Goal: Navigation & Orientation: Find specific page/section

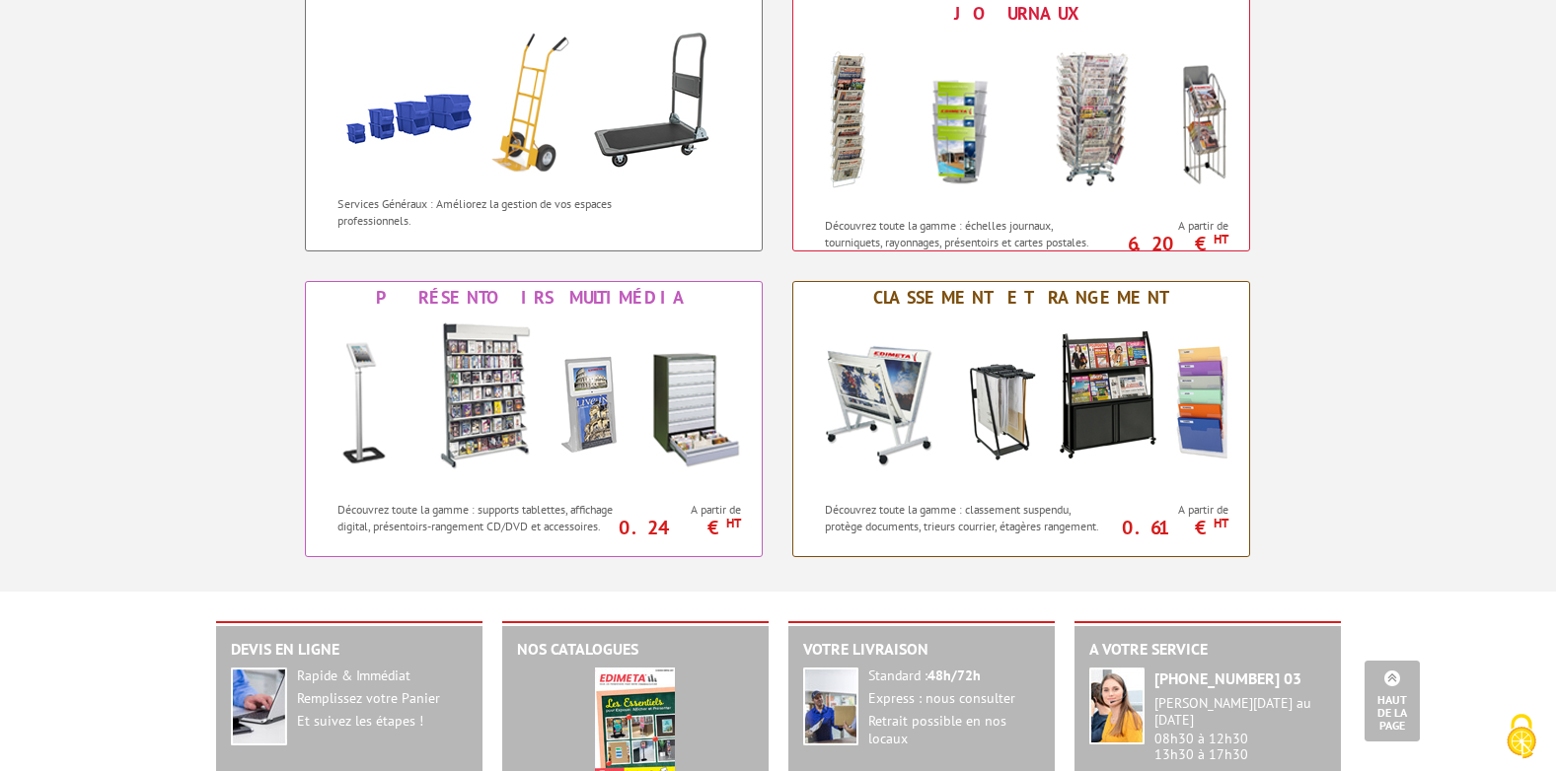
scroll to position [1282, 0]
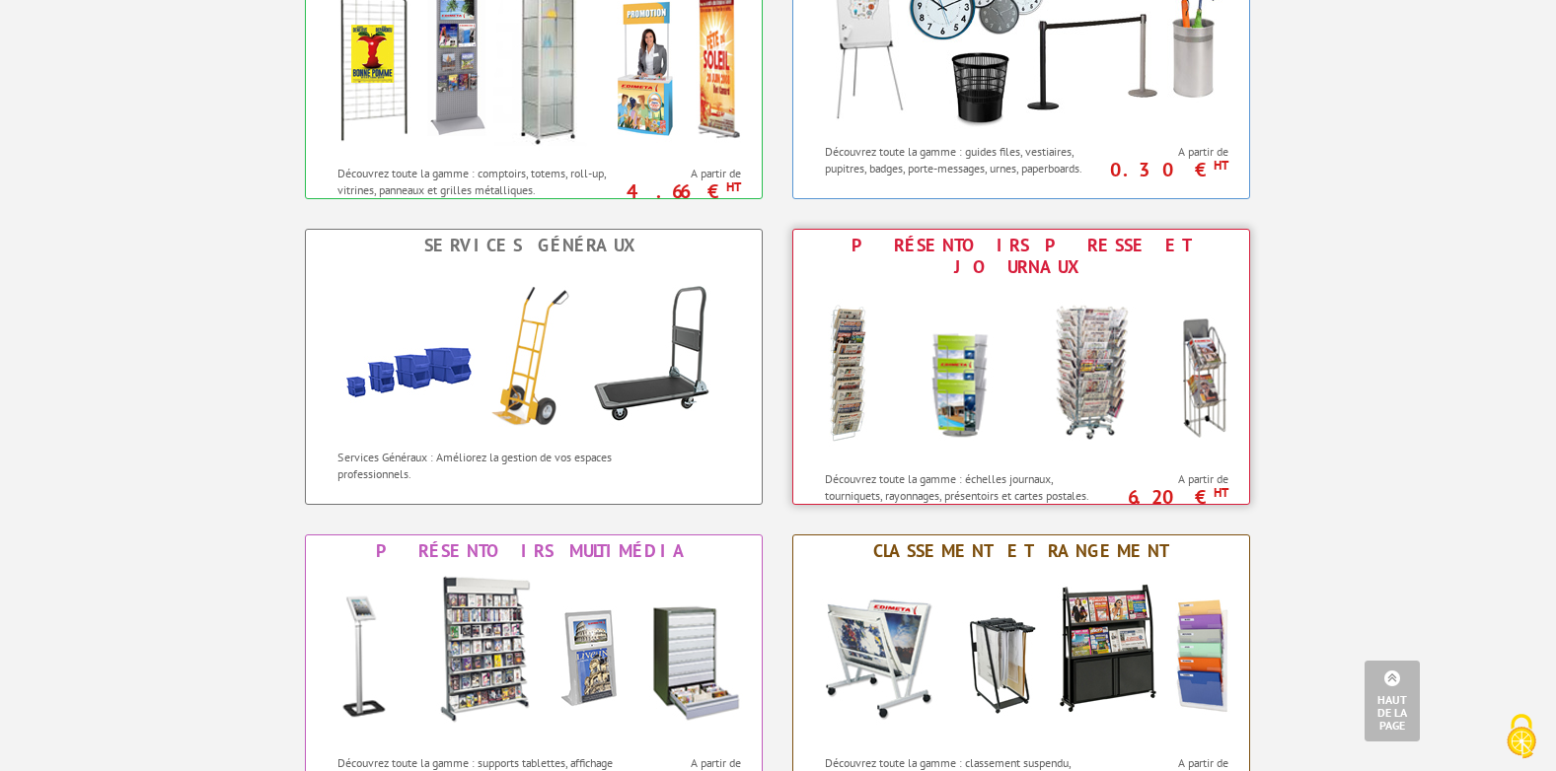
click at [1003, 248] on div "Présentoirs Presse et Journaux" at bounding box center [1021, 256] width 446 height 43
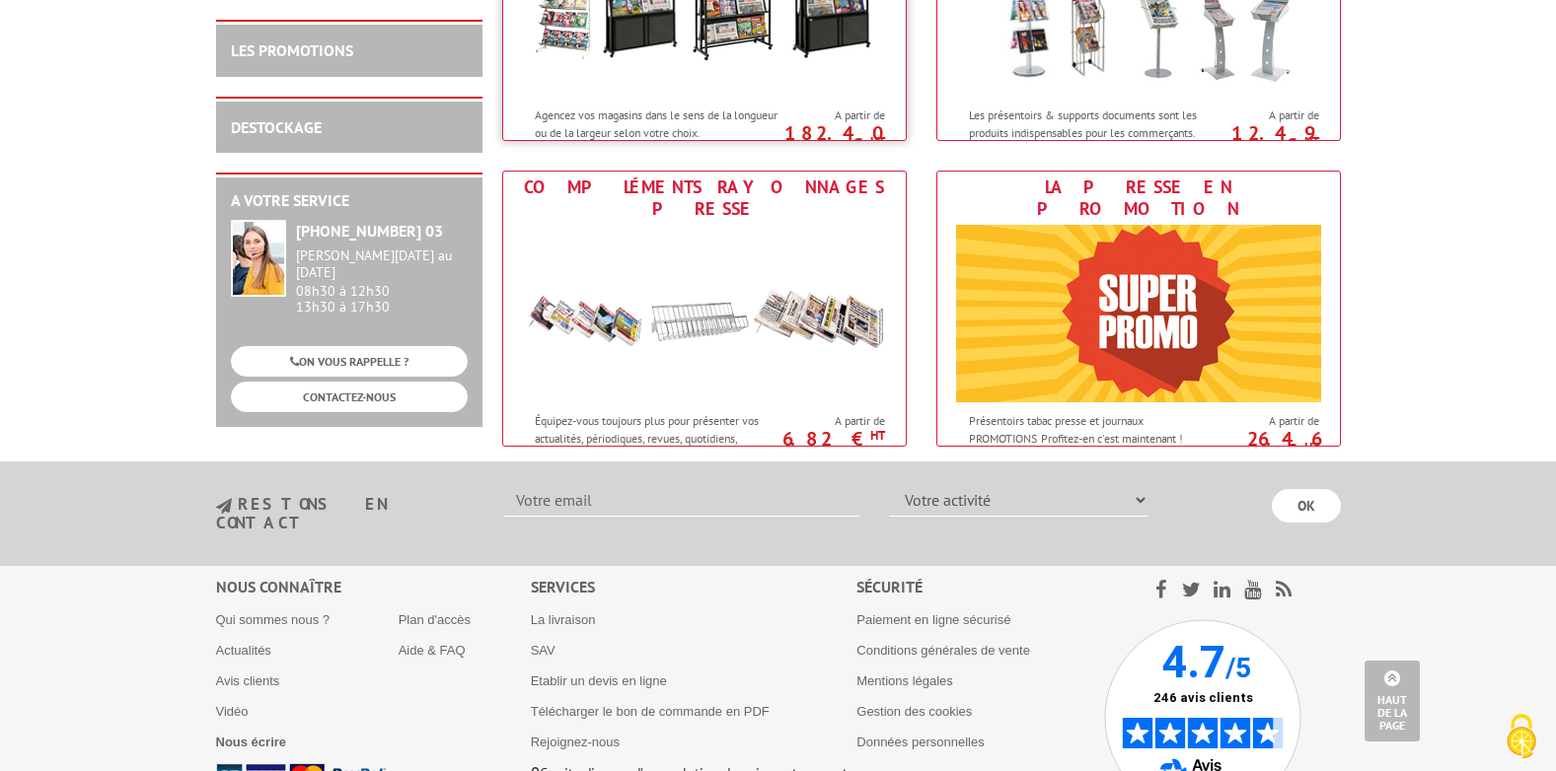
scroll to position [1203, 0]
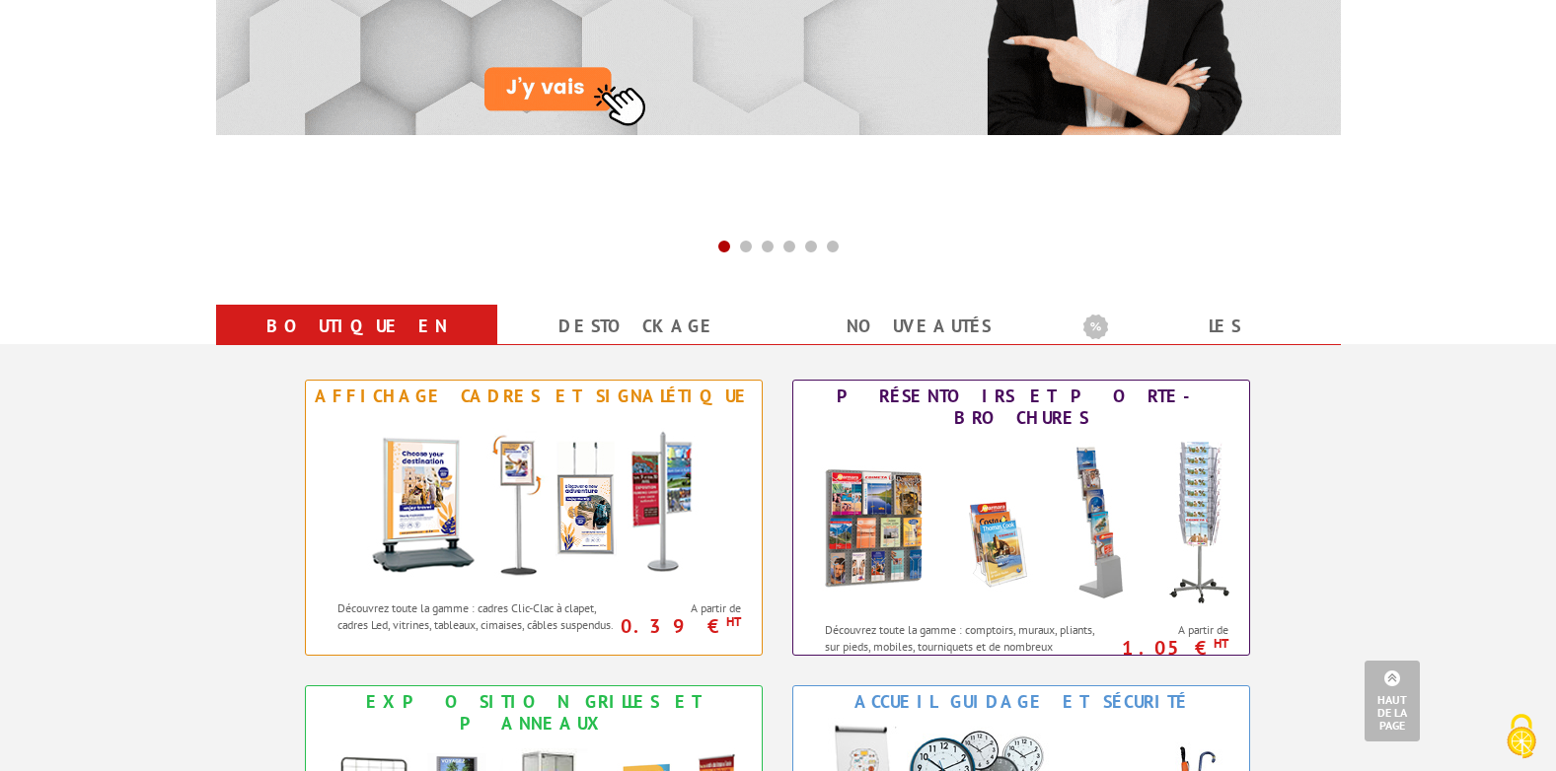
scroll to position [493, 0]
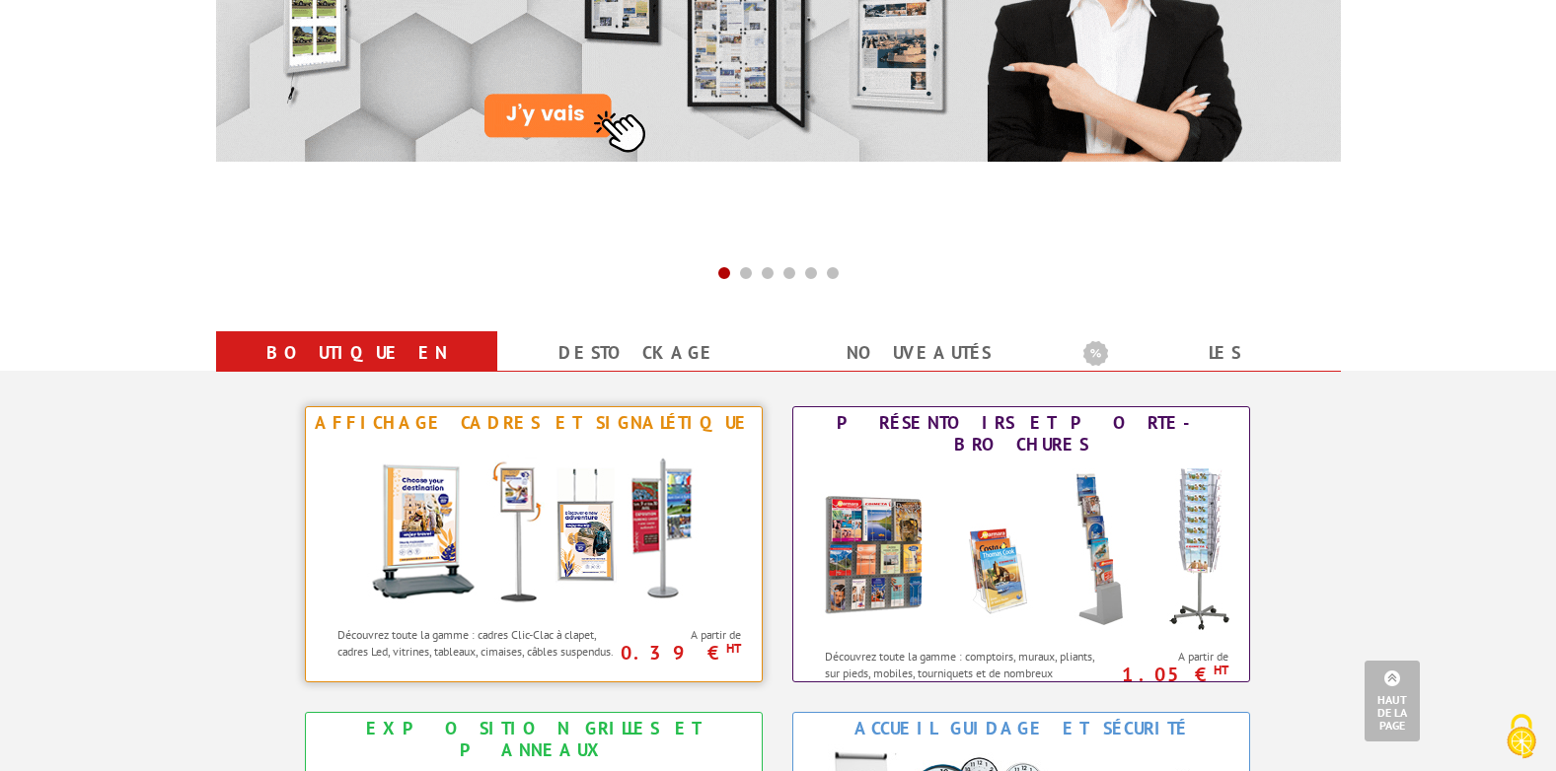
click at [530, 432] on div "Affichage Cadres et Signalétique" at bounding box center [534, 423] width 446 height 22
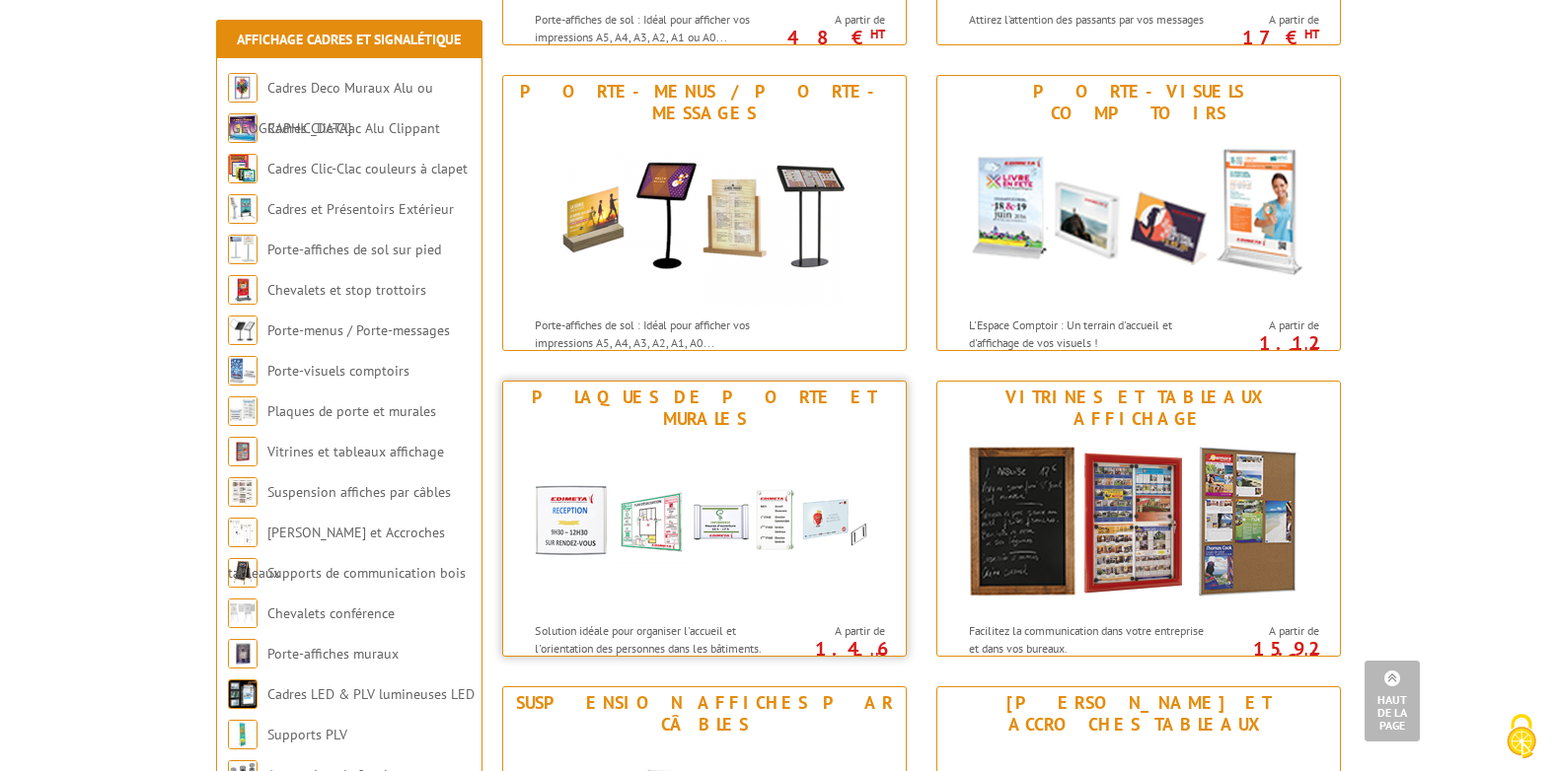
scroll to position [1480, 0]
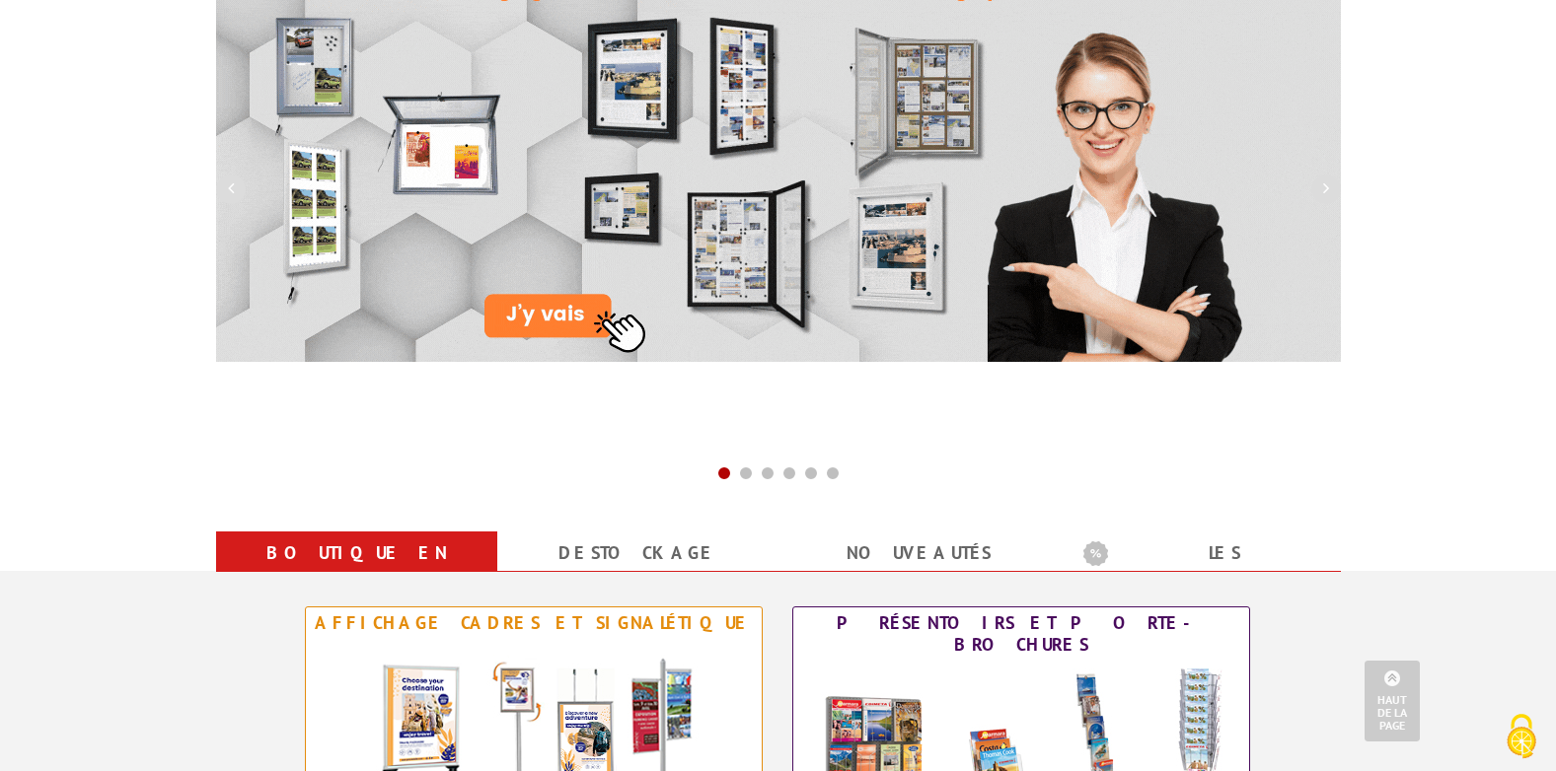
scroll to position [197, 0]
